Goal: Task Accomplishment & Management: Complete application form

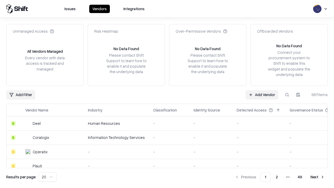
click at [262, 95] on link "Add Vendor" at bounding box center [262, 94] width 33 height 9
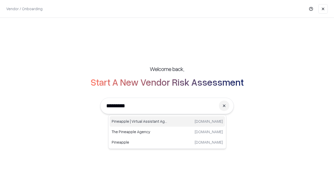
click at [167, 121] on div "Pineapple | Virtual Assistant Agency [DOMAIN_NAME]" at bounding box center [167, 121] width 115 height 10
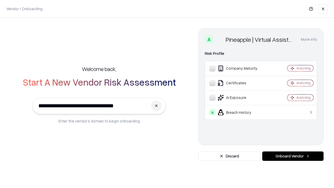
type input "**********"
click at [293, 156] on button "Onboard Vendor" at bounding box center [292, 155] width 61 height 9
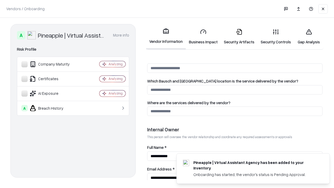
scroll to position [271, 0]
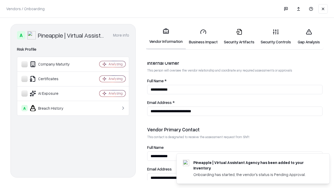
click at [203, 37] on link "Business Impact" at bounding box center [203, 37] width 35 height 24
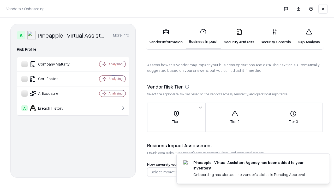
click at [239, 37] on link "Security Artifacts" at bounding box center [239, 37] width 37 height 24
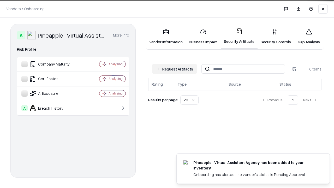
click at [175, 68] on button "Request Artifacts" at bounding box center [174, 68] width 45 height 9
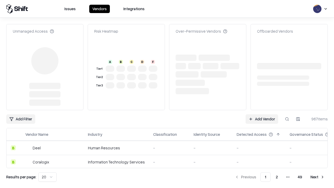
click at [262, 114] on link "Add Vendor" at bounding box center [262, 118] width 33 height 9
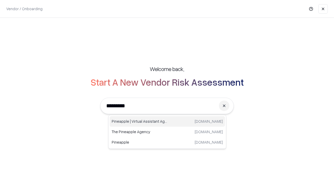
click at [167, 121] on div "Pineapple | Virtual Assistant Agency [DOMAIN_NAME]" at bounding box center [167, 121] width 115 height 10
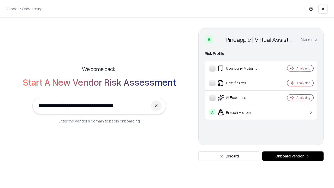
type input "**********"
click at [293, 156] on button "Onboard Vendor" at bounding box center [292, 155] width 61 height 9
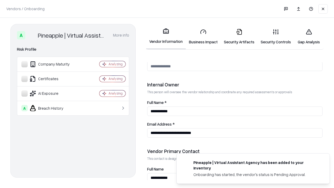
scroll to position [271, 0]
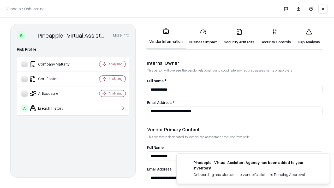
click at [309, 37] on link "Gap Analysis" at bounding box center [309, 37] width 30 height 24
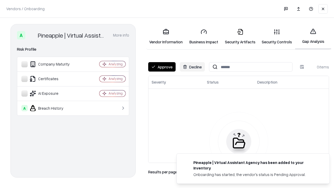
click at [162, 67] on button "Approve" at bounding box center [161, 66] width 27 height 9
